Goal: Information Seeking & Learning: Learn about a topic

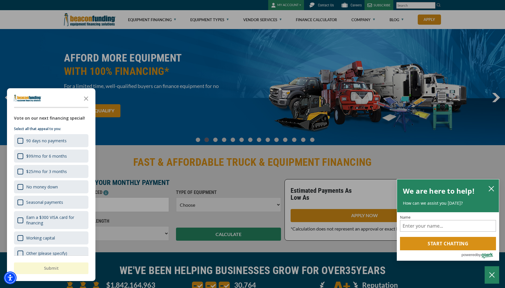
click at [370, 24] on div at bounding box center [252, 144] width 505 height 288
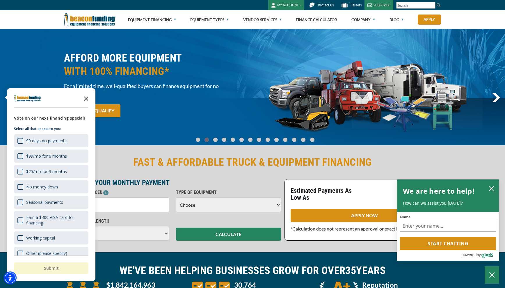
click at [86, 98] on polygon "Close the survey" at bounding box center [86, 99] width 4 height 4
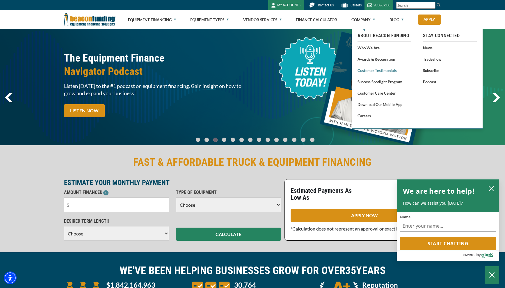
click at [379, 72] on link "Customer Testimonials" at bounding box center [384, 70] width 54 height 7
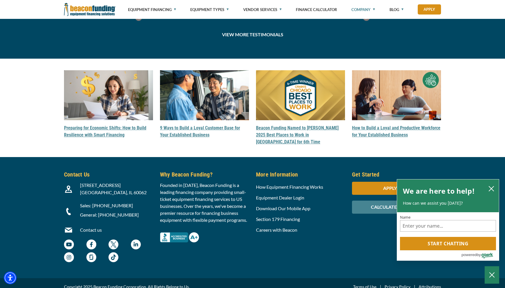
scroll to position [1703, 0]
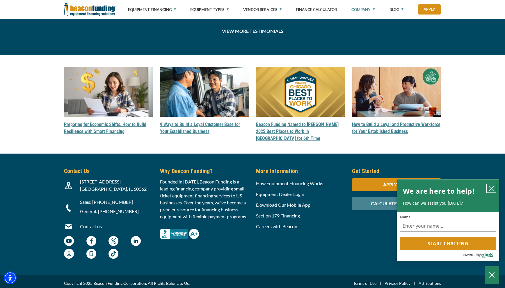
click at [490, 187] on icon "close chatbox" at bounding box center [491, 189] width 5 height 5
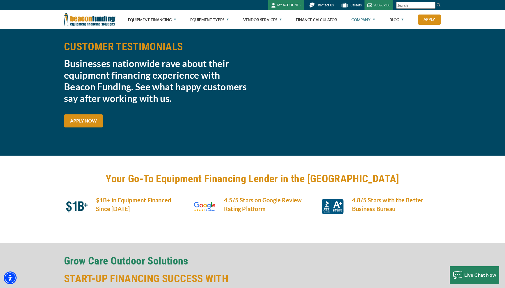
scroll to position [0, 0]
